Goal: Register for event/course

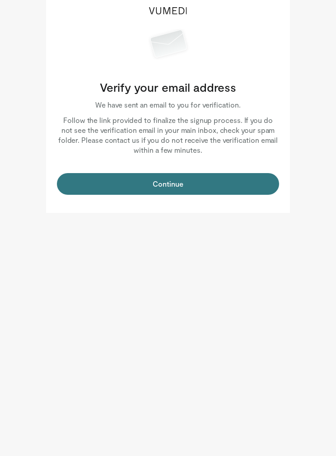
click at [218, 185] on button "Continue" at bounding box center [168, 184] width 222 height 22
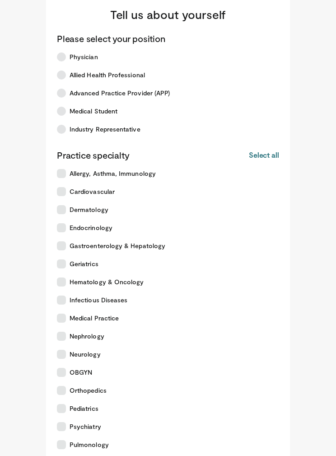
click at [67, 44] on div "Please select your position Physician Allied Health Professional Advanced Pract…" at bounding box center [168, 86] width 222 height 106
click at [63, 50] on label "Physician" at bounding box center [162, 57] width 222 height 18
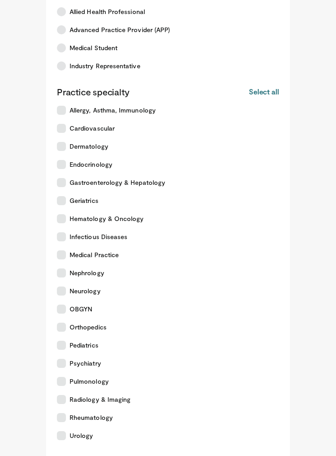
scroll to position [72, 0]
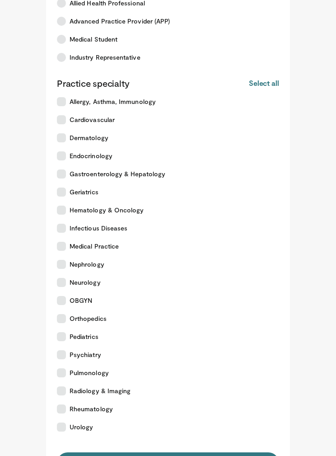
click at [121, 455] on button "Continue" at bounding box center [168, 463] width 222 height 22
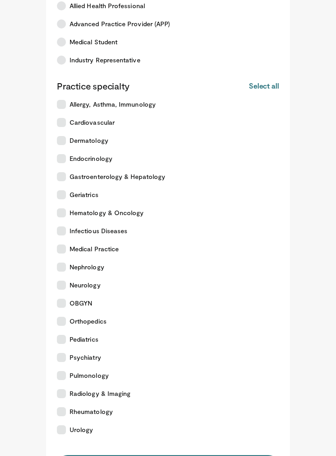
scroll to position [72, 0]
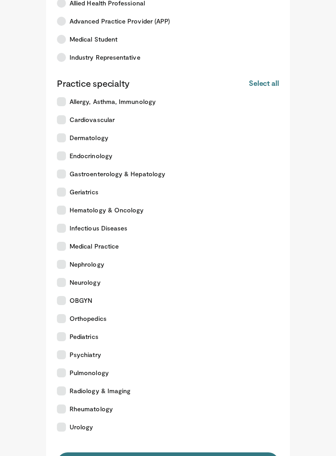
click at [166, 455] on button "Continue" at bounding box center [168, 463] width 222 height 22
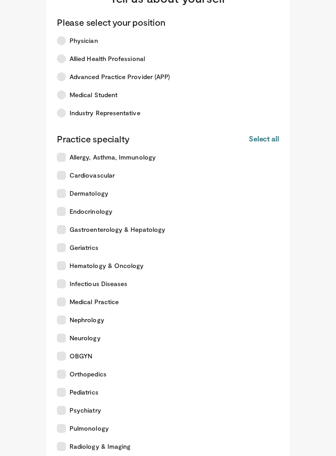
scroll to position [16, 0]
click at [63, 293] on label "Medical Practice" at bounding box center [162, 302] width 222 height 18
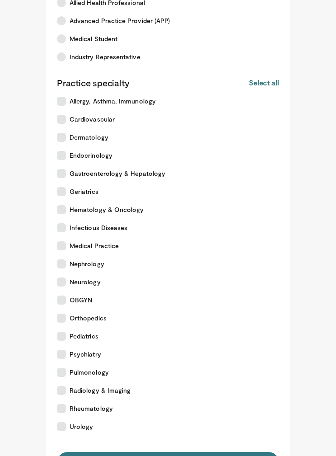
scroll to position [72, 0]
click at [141, 455] on button "Continue" at bounding box center [168, 463] width 222 height 22
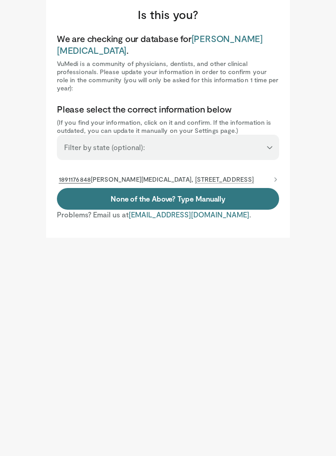
click at [73, 171] on li "1891176848 [PERSON_NAME][MEDICAL_DATA], [STREET_ADDRESS]" at bounding box center [168, 179] width 222 height 17
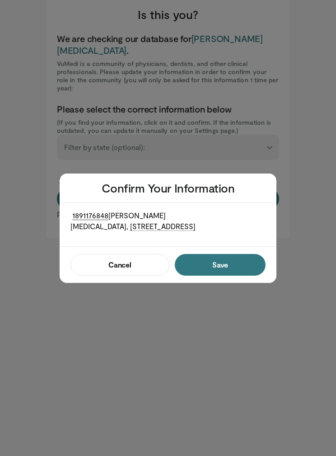
click at [227, 269] on button "Save" at bounding box center [220, 265] width 91 height 22
click at [229, 262] on button "Confirm" at bounding box center [217, 265] width 96 height 22
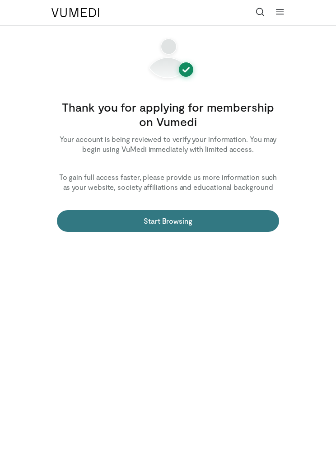
click at [221, 222] on link "Start Browsing" at bounding box center [168, 221] width 222 height 22
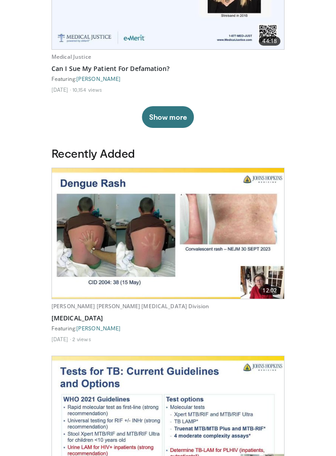
scroll to position [140, 0]
click at [88, 241] on img at bounding box center [168, 233] width 232 height 131
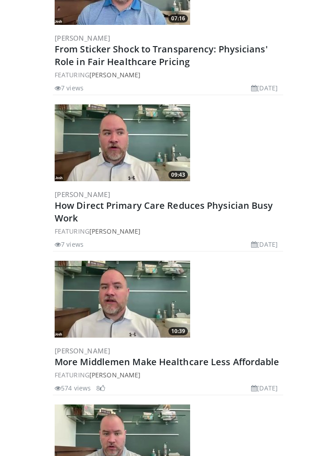
scroll to position [719, 0]
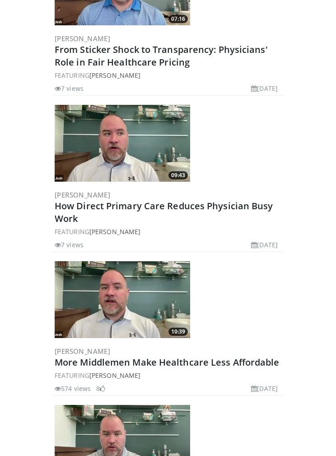
click at [87, 139] on img at bounding box center [122, 143] width 135 height 77
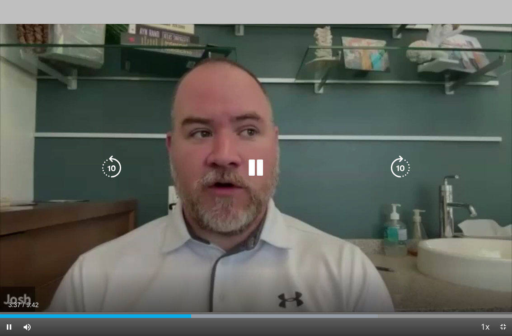
click at [120, 170] on icon "Video Player" at bounding box center [111, 167] width 25 height 25
click at [115, 163] on icon "Video Player" at bounding box center [111, 167] width 25 height 25
click at [304, 78] on div "20 seconds Tap to unmute" at bounding box center [256, 168] width 512 height 336
click at [114, 169] on icon "Video Player" at bounding box center [111, 167] width 25 height 25
click at [117, 171] on icon "Video Player" at bounding box center [111, 167] width 25 height 25
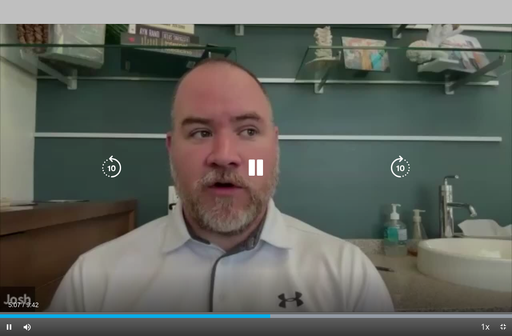
click at [257, 168] on icon "Video Player" at bounding box center [255, 167] width 25 height 25
